Goal: Communication & Community: Answer question/provide support

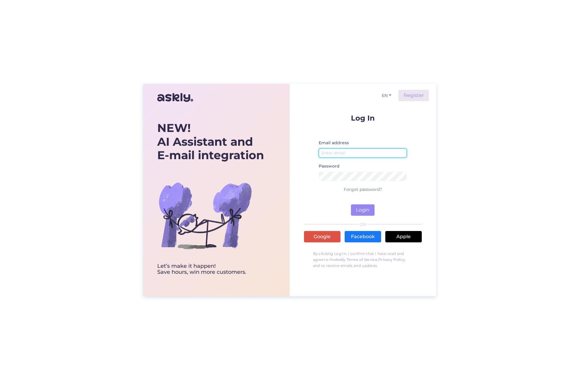
click at [345, 154] on input "email" at bounding box center [363, 152] width 89 height 9
type input "[EMAIL_ADDRESS][DOMAIN_NAME]"
click at [354, 210] on button "Login" at bounding box center [363, 209] width 24 height 11
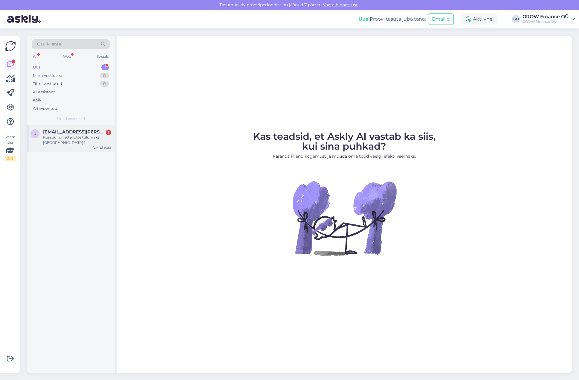
click at [64, 135] on div "Kui suur on ettevõtte tulumaks [GEOGRAPHIC_DATA]?" at bounding box center [77, 140] width 68 height 11
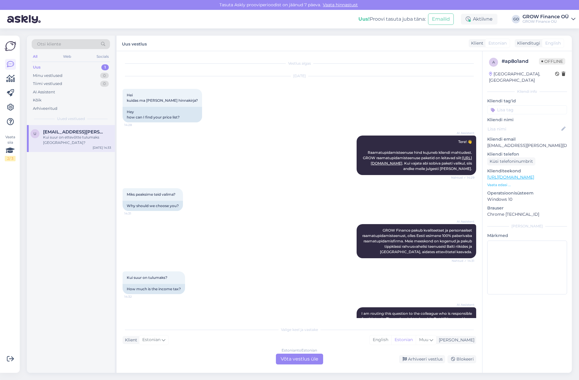
scroll to position [76, 0]
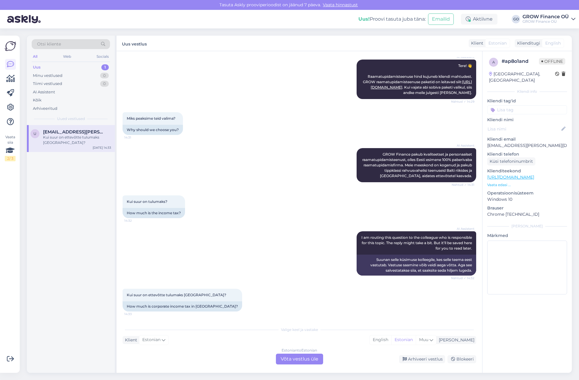
click at [133, 349] on div "Valige [PERSON_NAME] vastake Klient Estonian Mina English Estonian Muu Estonian…" at bounding box center [300, 343] width 354 height 41
click at [178, 348] on div "Valige [PERSON_NAME] vastake Klient Estonian Mina English Estonian Muu Estonian…" at bounding box center [300, 343] width 354 height 41
click at [296, 359] on div "Estonian to Estonian Võta vestlus üle" at bounding box center [299, 358] width 47 height 11
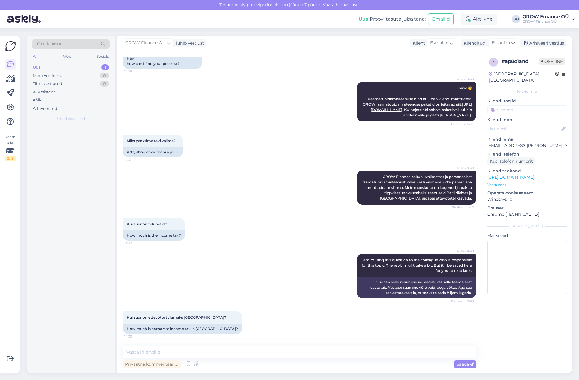
scroll to position [54, 0]
click at [167, 353] on textarea at bounding box center [300, 352] width 354 height 13
drag, startPoint x: 167, startPoint y: 353, endPoint x: 140, endPoint y: 350, distance: 27.1
click at [140, 350] on textarea at bounding box center [300, 352] width 354 height 13
drag, startPoint x: 126, startPoint y: 317, endPoint x: 202, endPoint y: 318, distance: 75.4
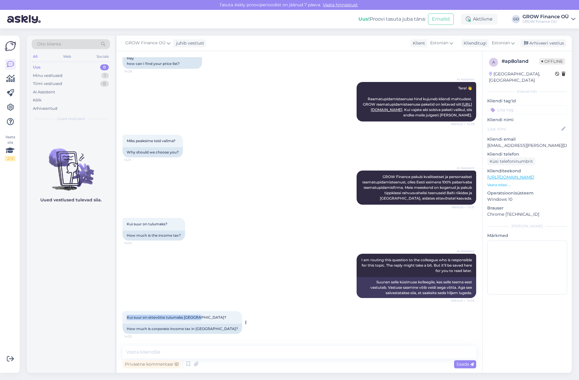
click at [202, 318] on div "Kui suur on ettevõtte tulumaks [GEOGRAPHIC_DATA]? 14:33" at bounding box center [183, 317] width 120 height 13
copy span "Kui suur on ettevõtte tulumaks [GEOGRAPHIC_DATA]?"
click at [155, 352] on textarea at bounding box center [300, 352] width 354 height 13
paste textarea "Tere! Eestis kehtib ettevõtete tulumaksusüsteem, mis on olnud maailmas ainulaad…"
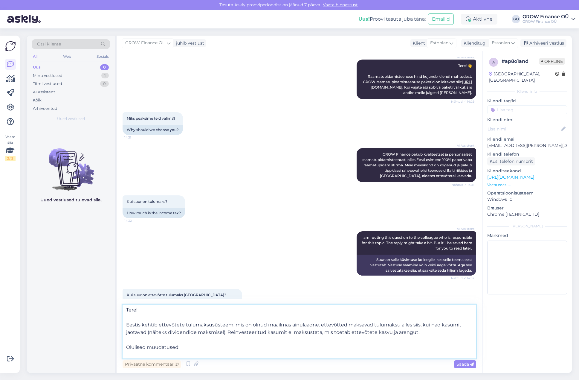
scroll to position [0, 0]
click at [152, 318] on textarea "Tere! Eestis kehtib ettevõtete tulumaksusüsteem, mis on olnud maailmas ainulaad…" at bounding box center [300, 331] width 354 height 54
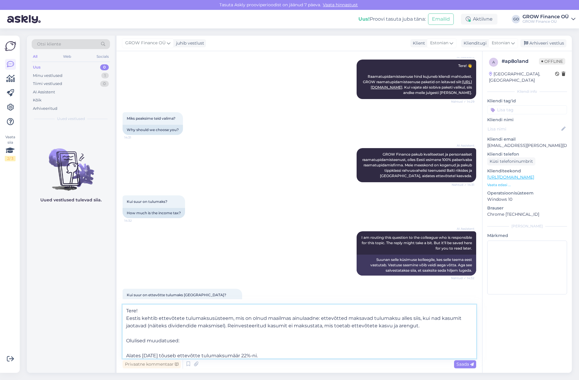
drag, startPoint x: 126, startPoint y: 347, endPoint x: 191, endPoint y: 347, distance: 65.2
click at [191, 347] on textarea "Tere! Eestis kehtib ettevõtete tulumaksusüsteem, mis on olnud maailmas ainulaad…" at bounding box center [300, 331] width 354 height 54
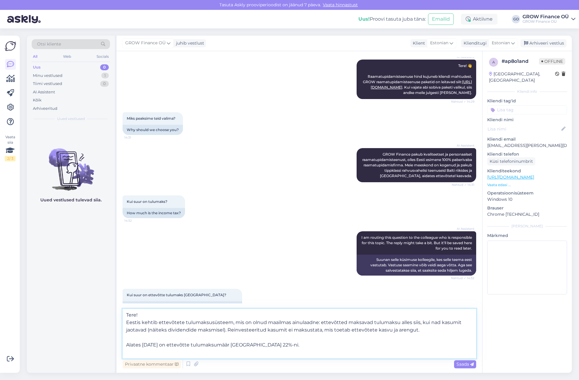
click at [285, 353] on textarea "Tere! Eestis kehtib ettevõtete tulumaksusüsteem, mis on olnud maailmas ainulaad…" at bounding box center [300, 334] width 354 height 50
type textarea "Tere! Eestis kehtib ettevõtete tulumaksusüsteem, mis on olnud maailmas ainulaad…"
click at [464, 362] on span "Saada" at bounding box center [465, 363] width 17 height 5
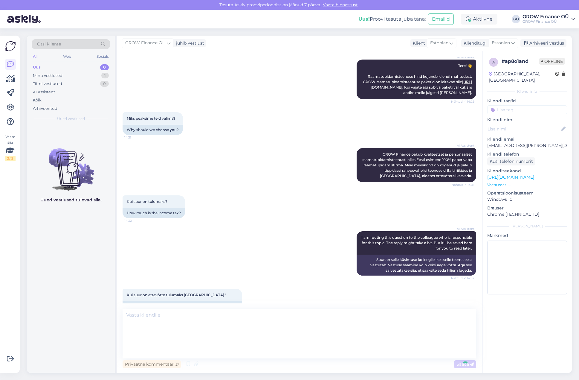
scroll to position [140, 0]
